Goal: Task Accomplishment & Management: Manage account settings

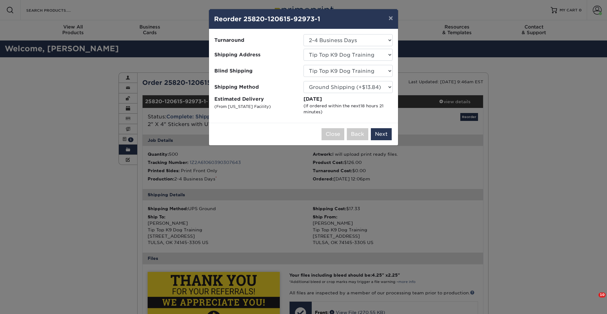
select select "5a539602-2cc4-424f-bdbd-480f2908cc17"
select select "111437"
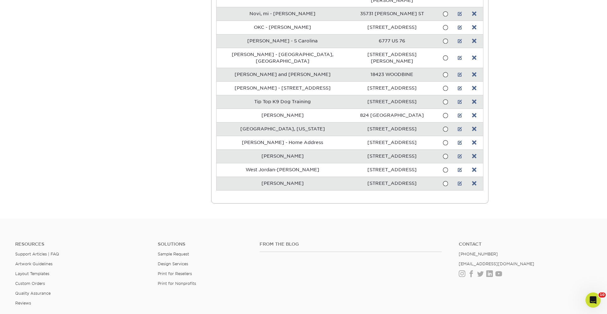
scroll to position [435, 0]
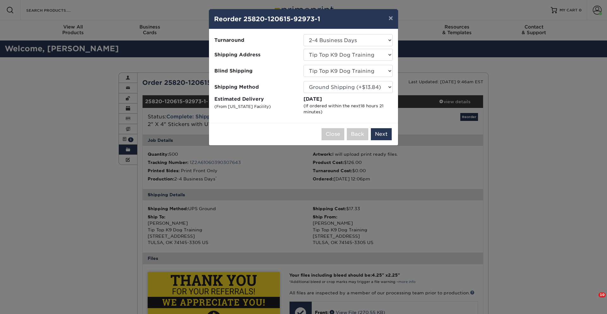
select select "5a539602-2cc4-424f-bdbd-480f2908cc17"
select select "111437"
